Goal: Check status: Check status

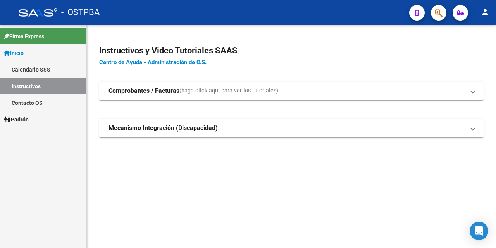
drag, startPoint x: 22, startPoint y: 120, endPoint x: 85, endPoint y: 85, distance: 71.5
click at [22, 120] on span "Padrón" at bounding box center [16, 120] width 25 height 9
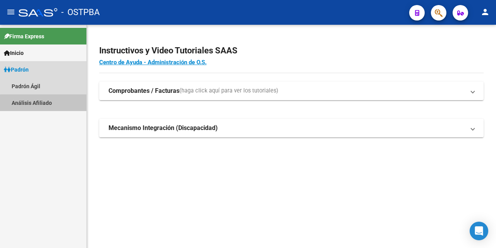
click at [51, 104] on link "Análisis Afiliado" at bounding box center [43, 103] width 86 height 17
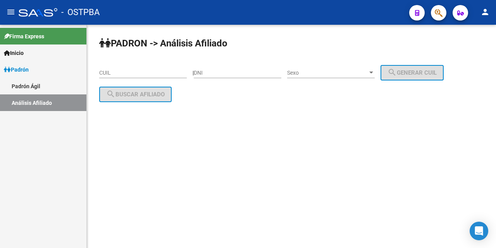
click at [117, 75] on input "CUIL" at bounding box center [143, 73] width 88 height 7
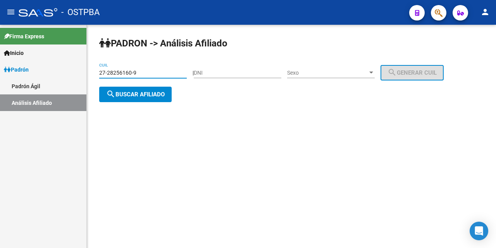
type input "27-28256160-9"
click at [375, 71] on div at bounding box center [371, 73] width 7 height 6
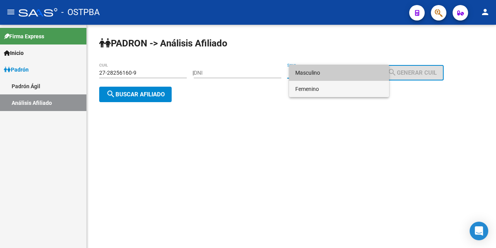
click at [341, 87] on span "Femenino" at bounding box center [339, 89] width 88 height 16
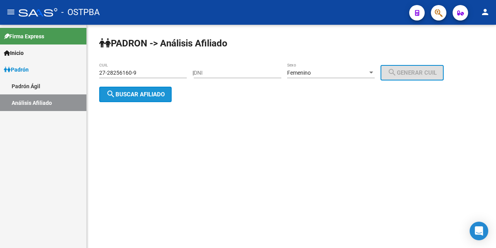
click at [156, 93] on span "search Buscar afiliado" at bounding box center [135, 94] width 59 height 7
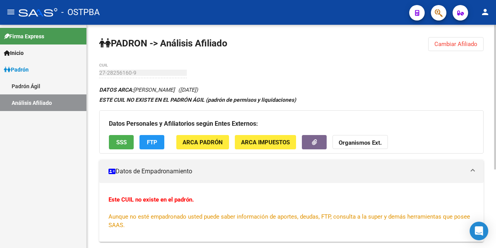
click at [120, 142] on span "SSS" at bounding box center [121, 142] width 10 height 7
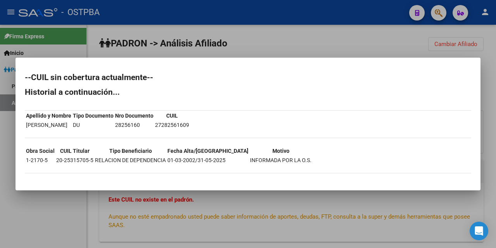
click at [264, 52] on div at bounding box center [248, 124] width 496 height 248
